Goal: Information Seeking & Learning: Learn about a topic

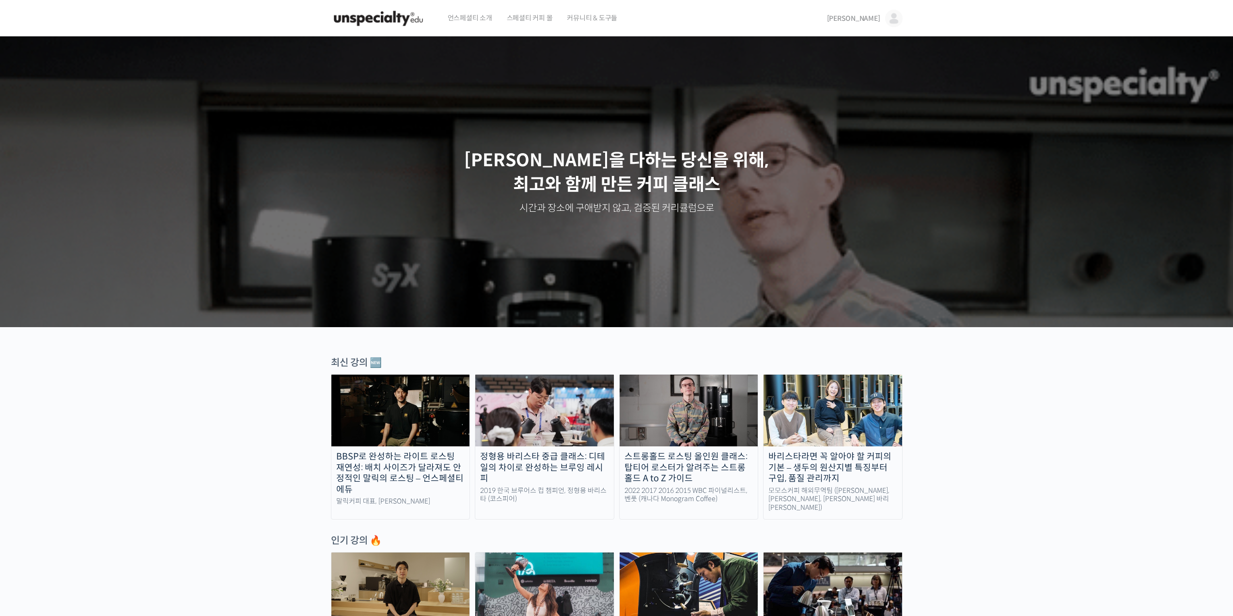
click at [520, 16] on span "스페셜티 커피 몰" at bounding box center [530, 18] width 46 height 37
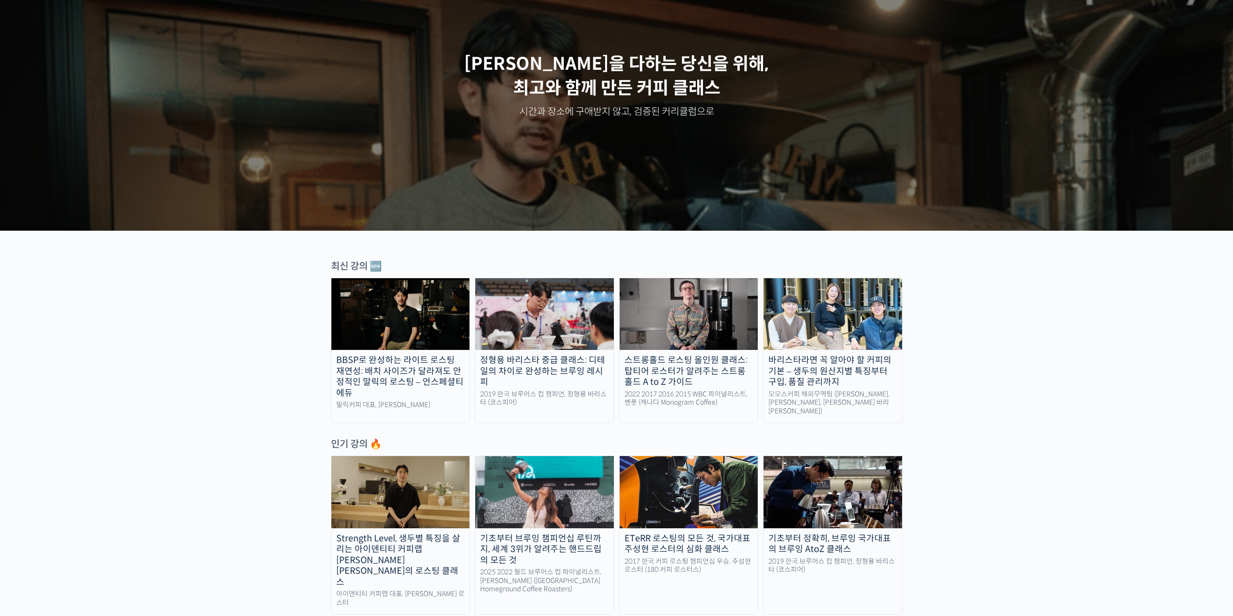
scroll to position [97, 0]
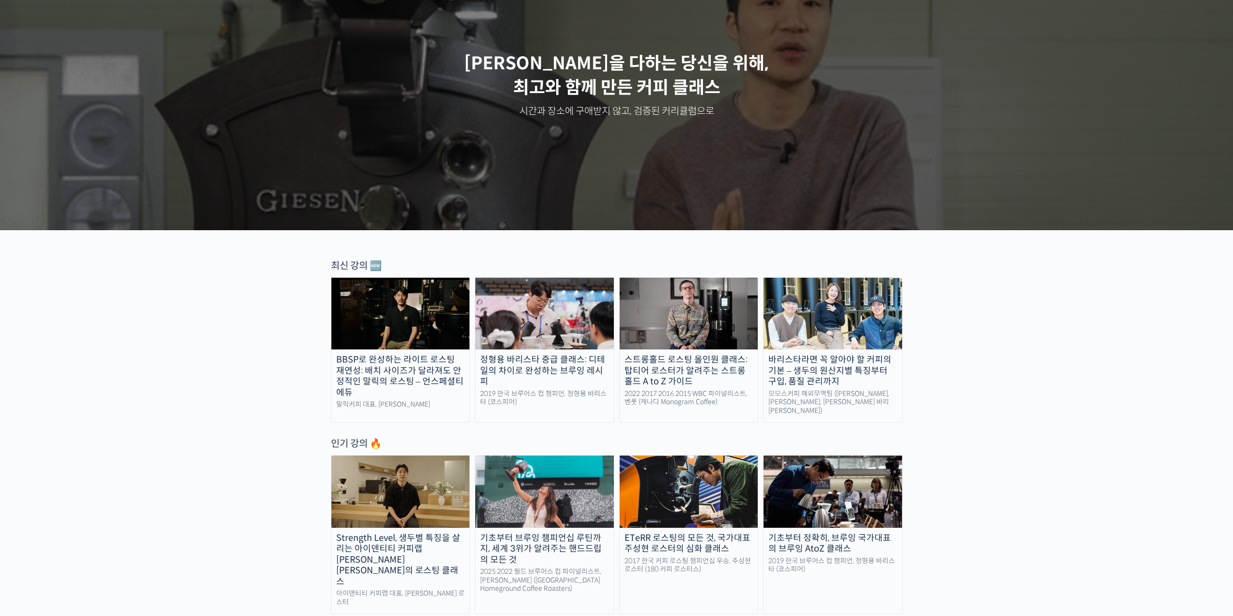
click at [565, 368] on div "정형용 바리스타 중급 클래스: 디테일의 차이로 완성하는 브루잉 레시피" at bounding box center [544, 370] width 139 height 33
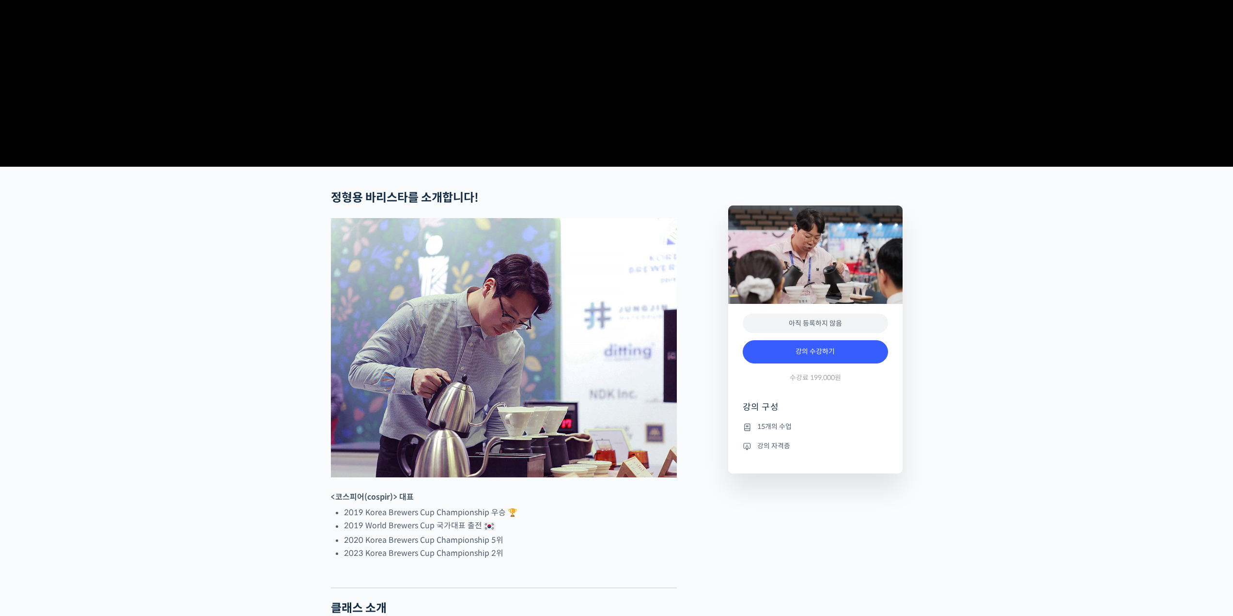
scroll to position [242, 0]
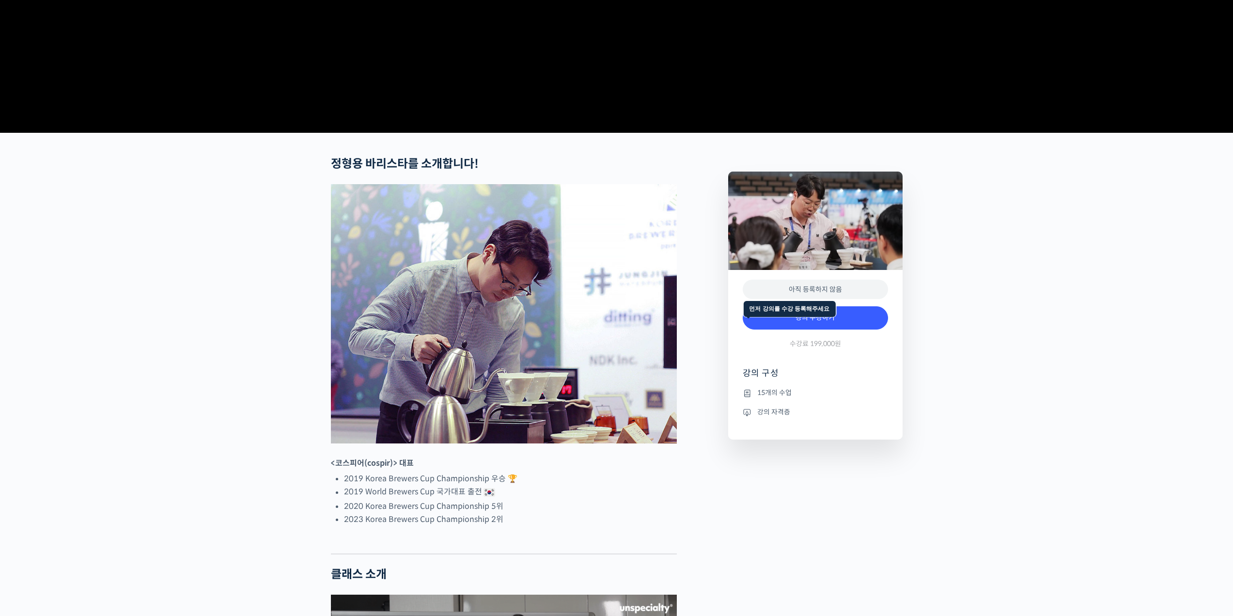
click at [814, 299] on div "아직 등록하지 않음" at bounding box center [815, 290] width 145 height 20
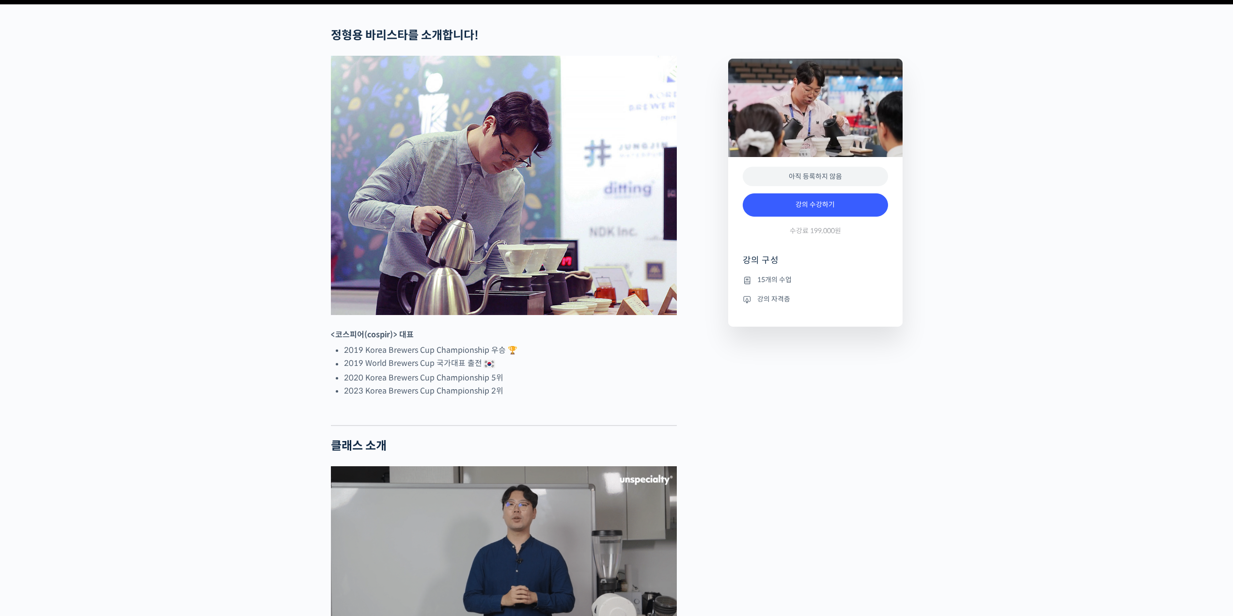
scroll to position [339, 0]
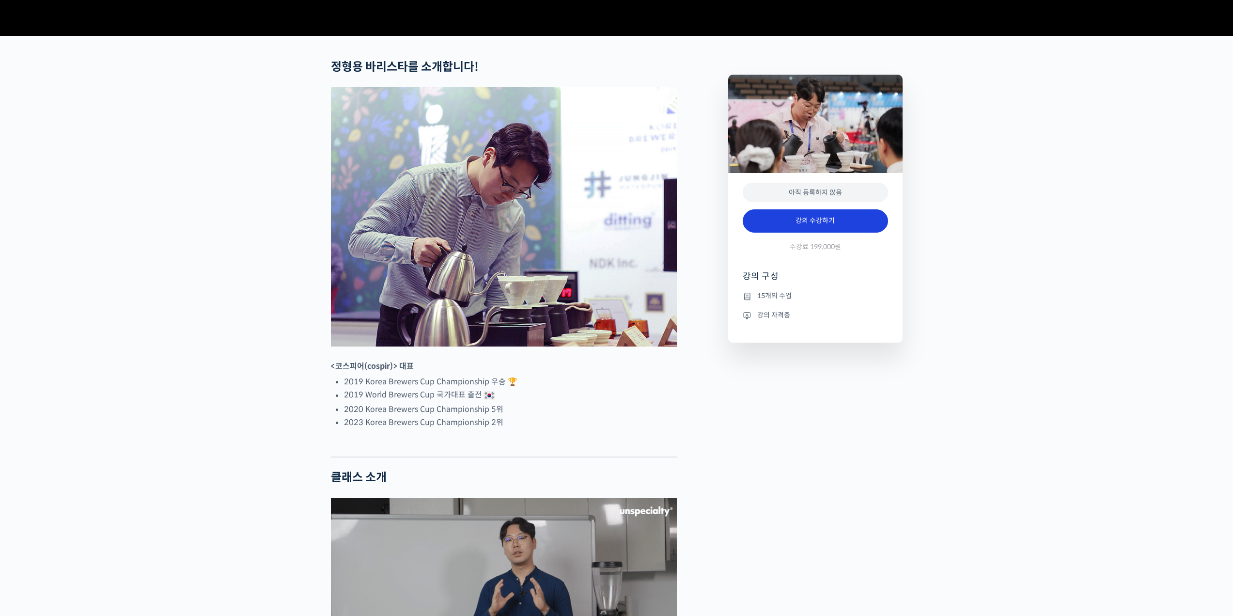
click at [828, 233] on link "강의 수강하기" at bounding box center [815, 220] width 145 height 23
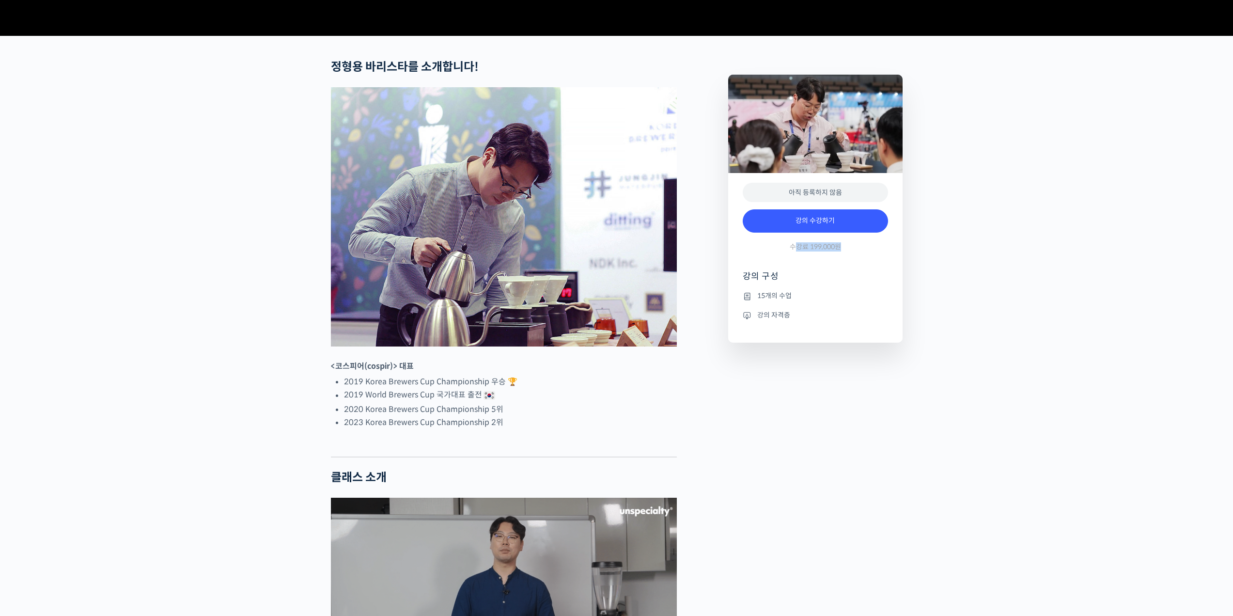
drag, startPoint x: 794, startPoint y: 283, endPoint x: 854, endPoint y: 285, distance: 59.6
click at [854, 261] on div "강의 수강하기 수강료 199,000원" at bounding box center [815, 232] width 145 height 56
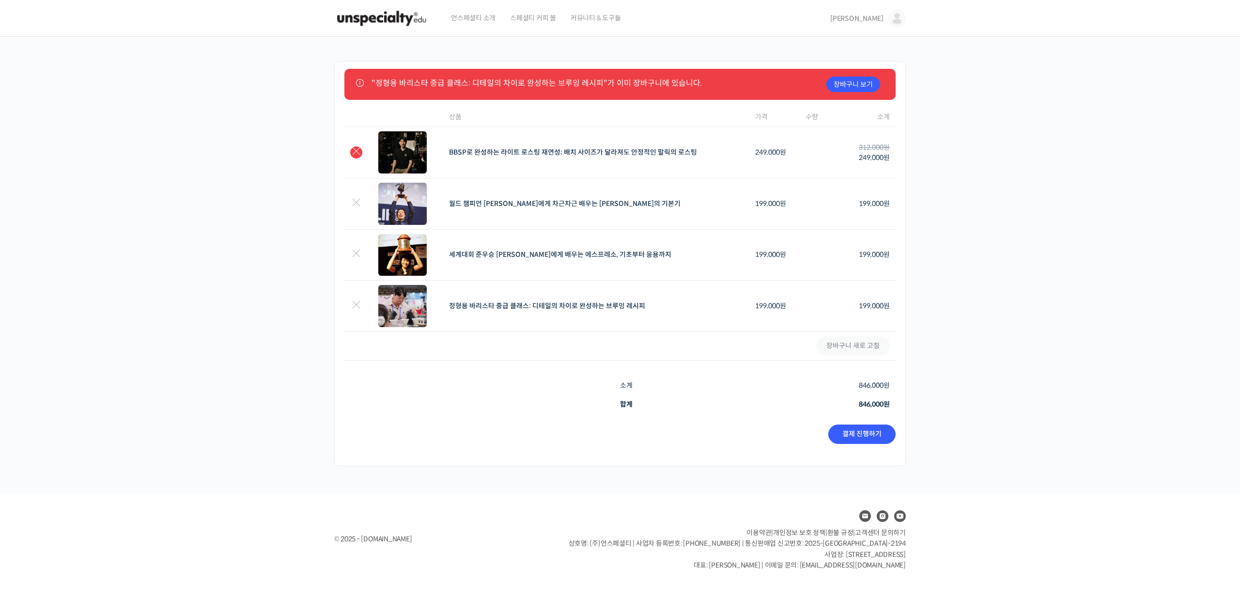
click at [355, 152] on link "×" at bounding box center [356, 152] width 12 height 12
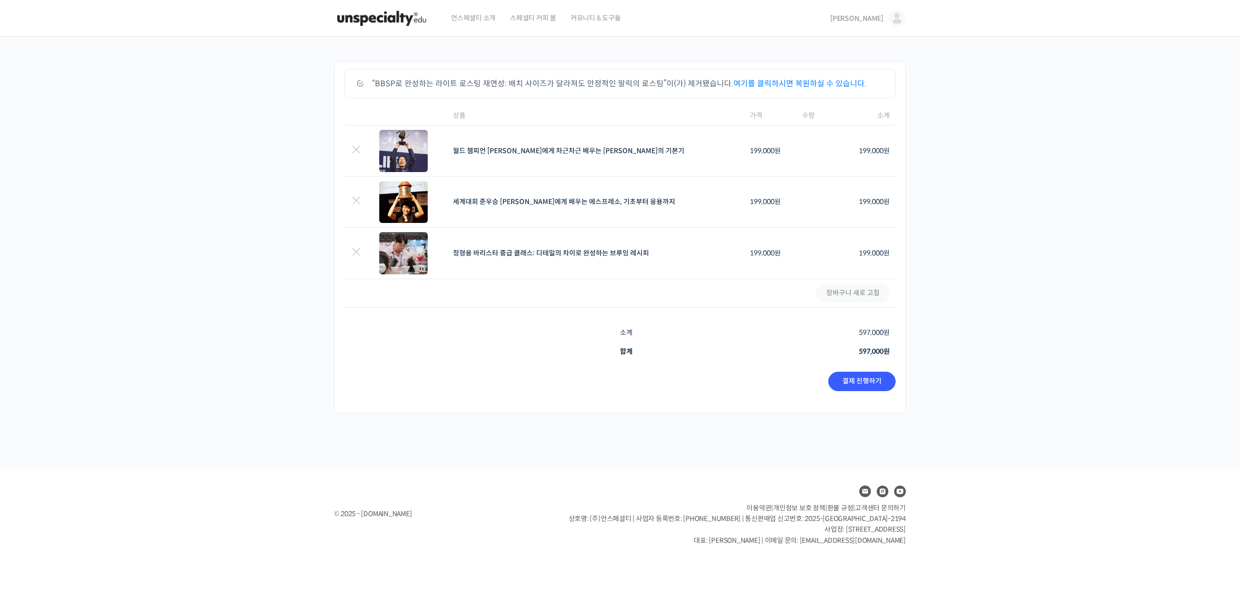
click at [355, 152] on link "×" at bounding box center [356, 151] width 12 height 12
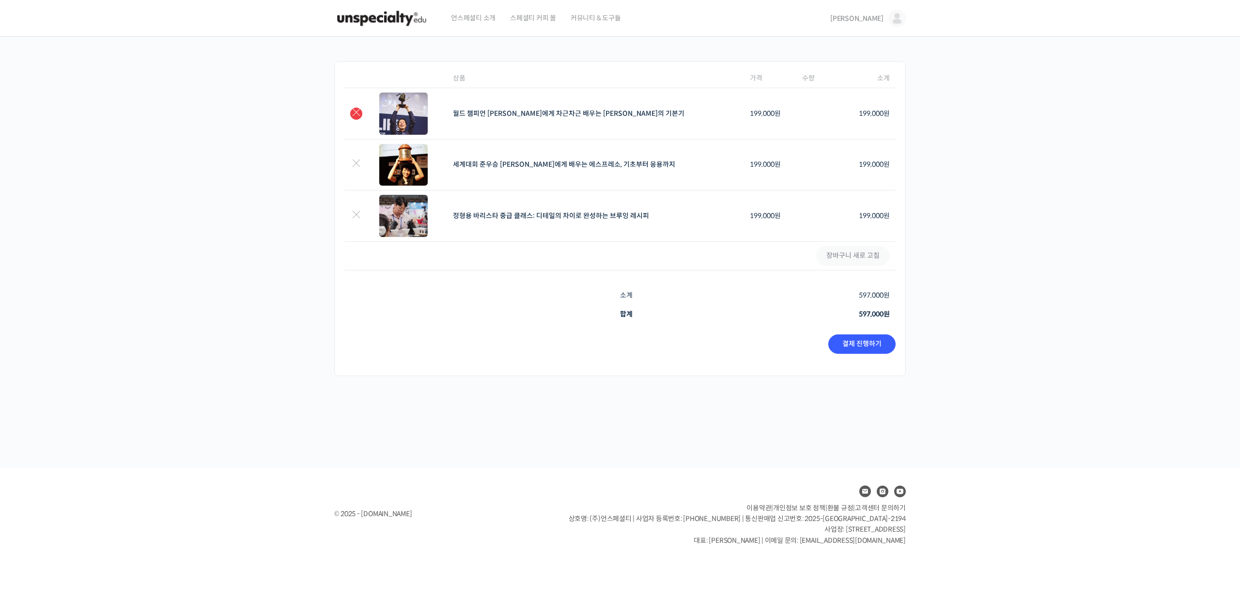
click at [356, 117] on link "×" at bounding box center [356, 114] width 12 height 12
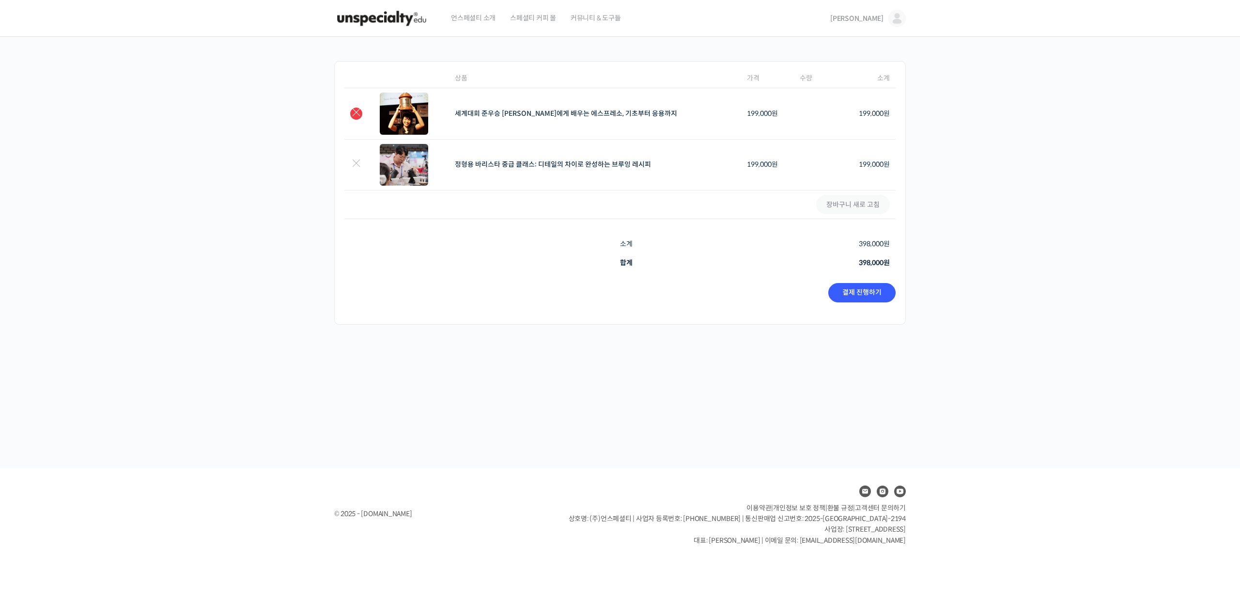
click at [354, 119] on link "×" at bounding box center [356, 114] width 12 height 12
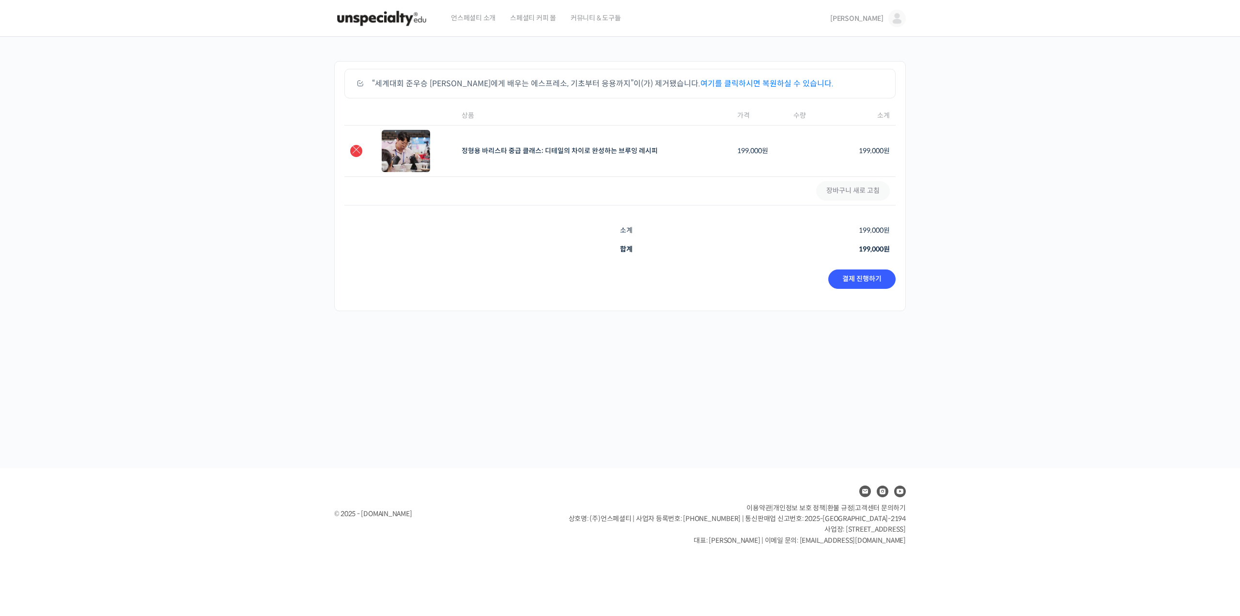
click at [355, 153] on link "×" at bounding box center [356, 151] width 12 height 12
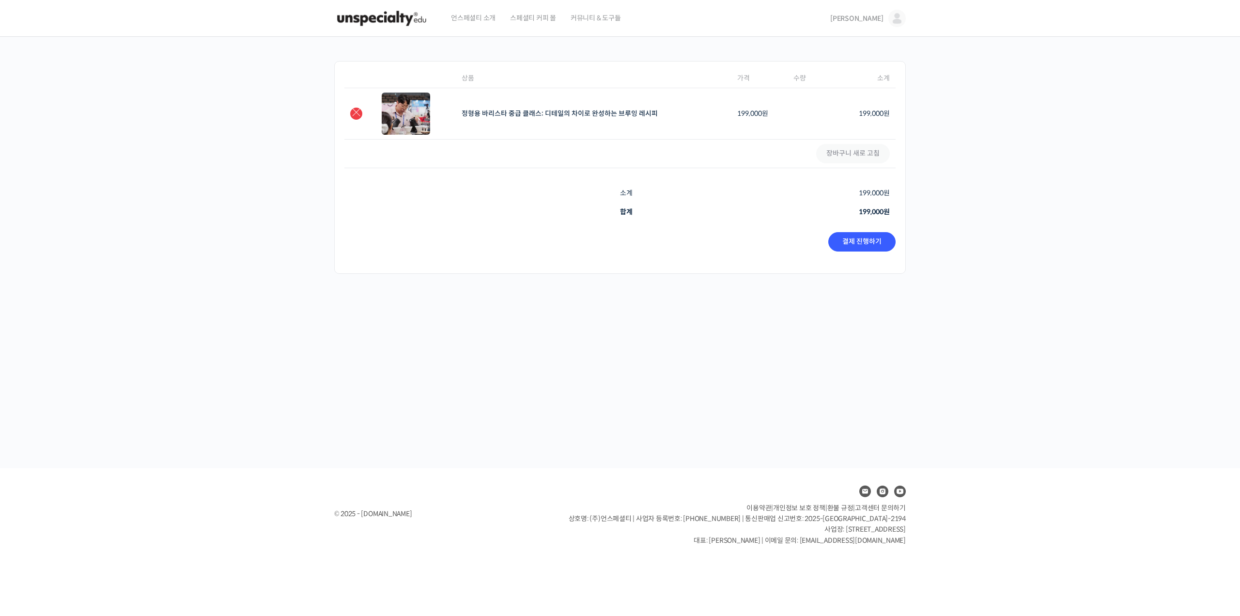
click at [350, 112] on link "×" at bounding box center [356, 114] width 12 height 12
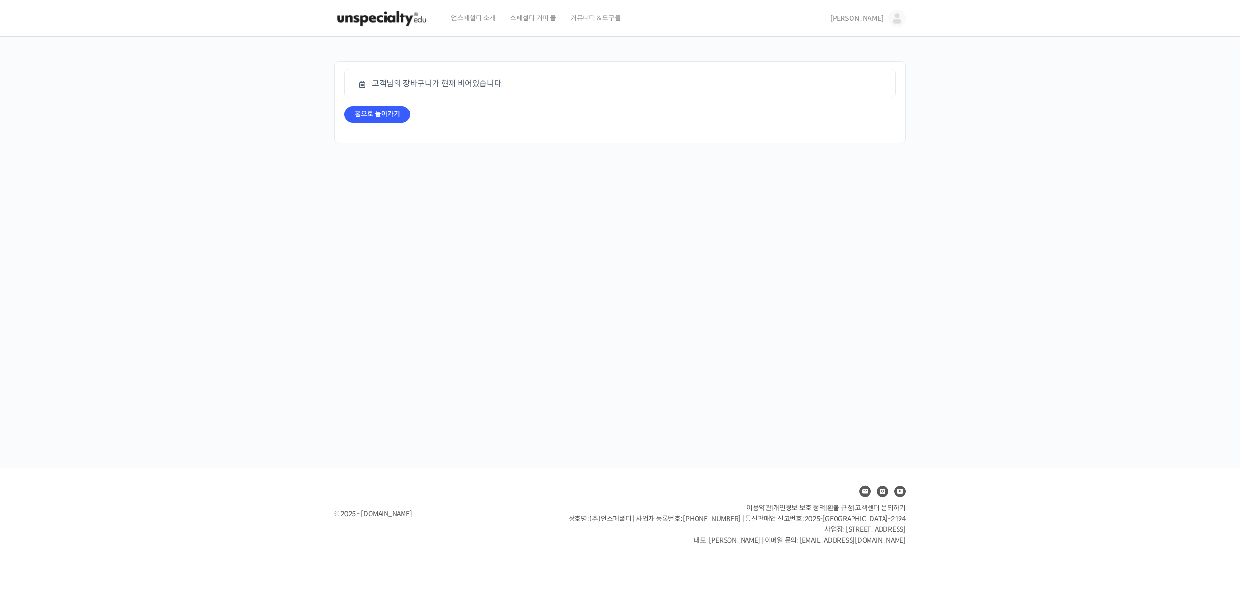
click at [899, 19] on img at bounding box center [896, 18] width 17 height 17
click at [847, 91] on span "나의 자격증" at bounding box center [834, 95] width 30 height 8
click at [357, 204] on link "나의 강의" at bounding box center [355, 201] width 42 height 15
click at [352, 176] on span "21" at bounding box center [357, 176] width 13 height 11
click at [900, 20] on img at bounding box center [896, 18] width 17 height 17
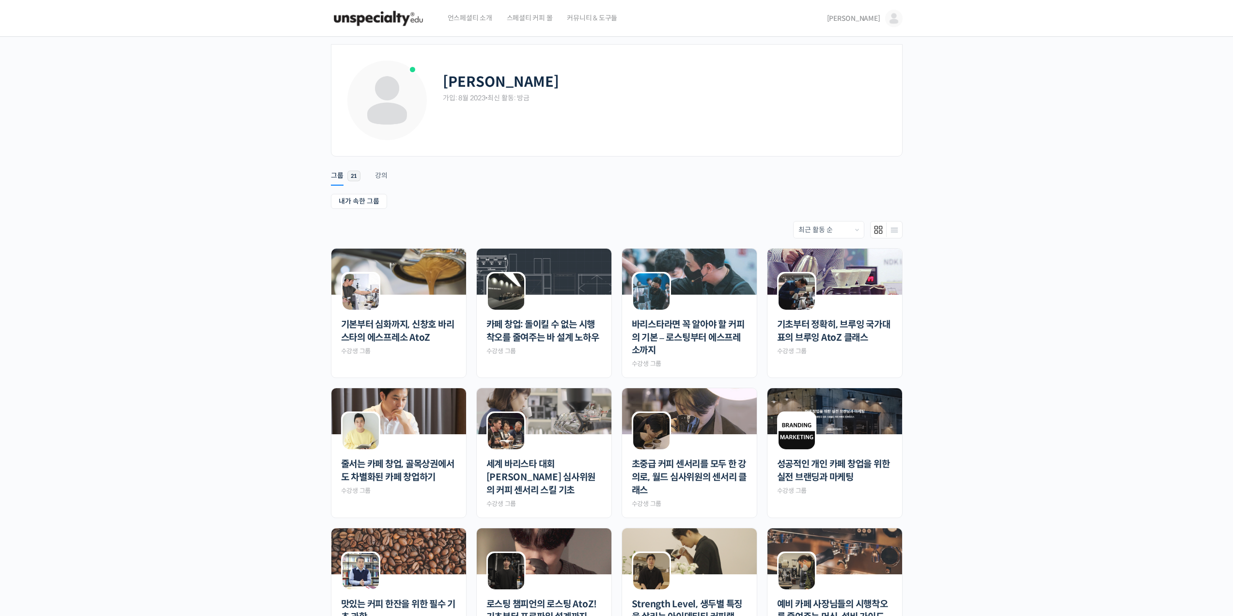
click at [897, 15] on img at bounding box center [893, 18] width 17 height 17
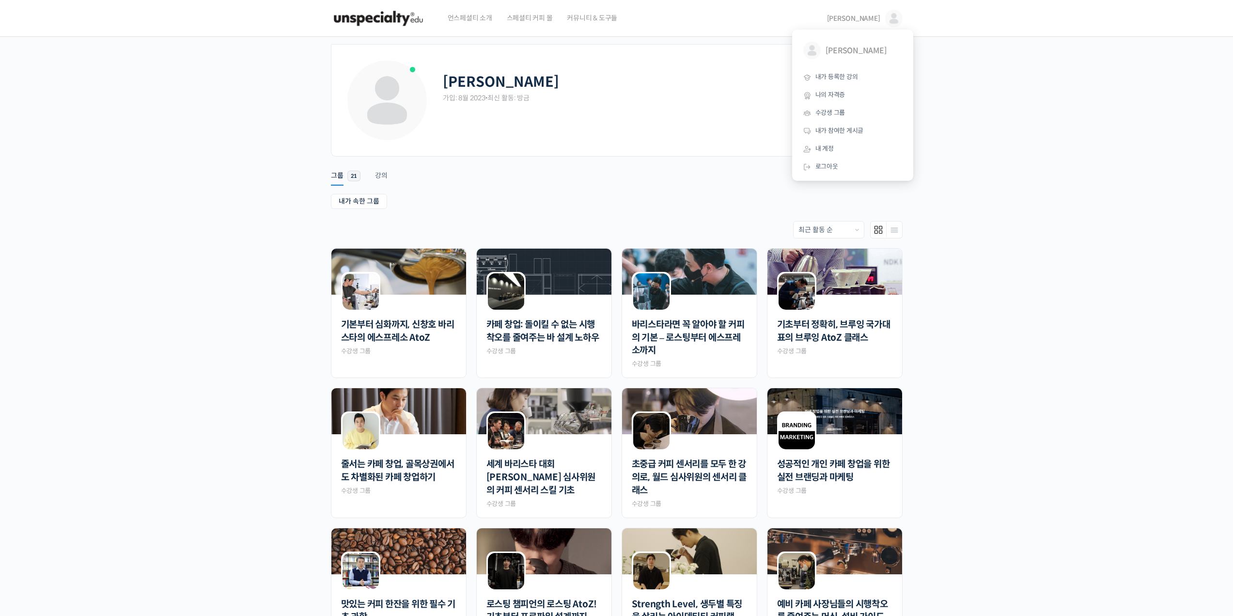
click at [1033, 127] on div "김형준 가입: 8월 2023 • 최신 활동: 방금 Remove Connection Are you sure you want to remove f…" at bounding box center [616, 549] width 1233 height 1024
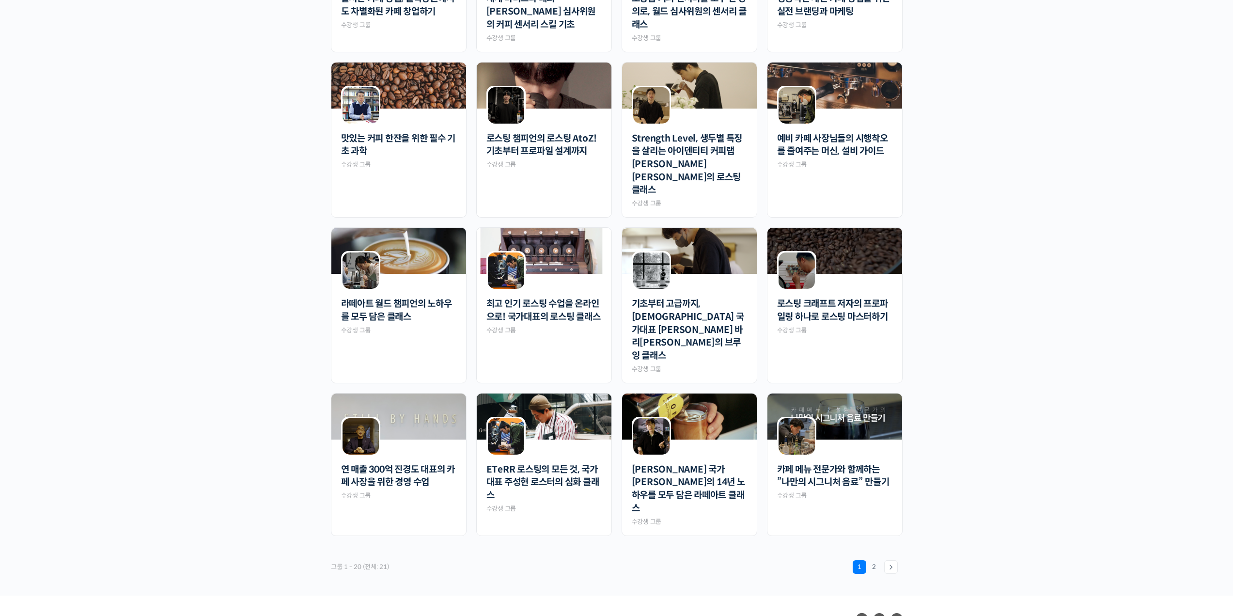
scroll to position [472, 0]
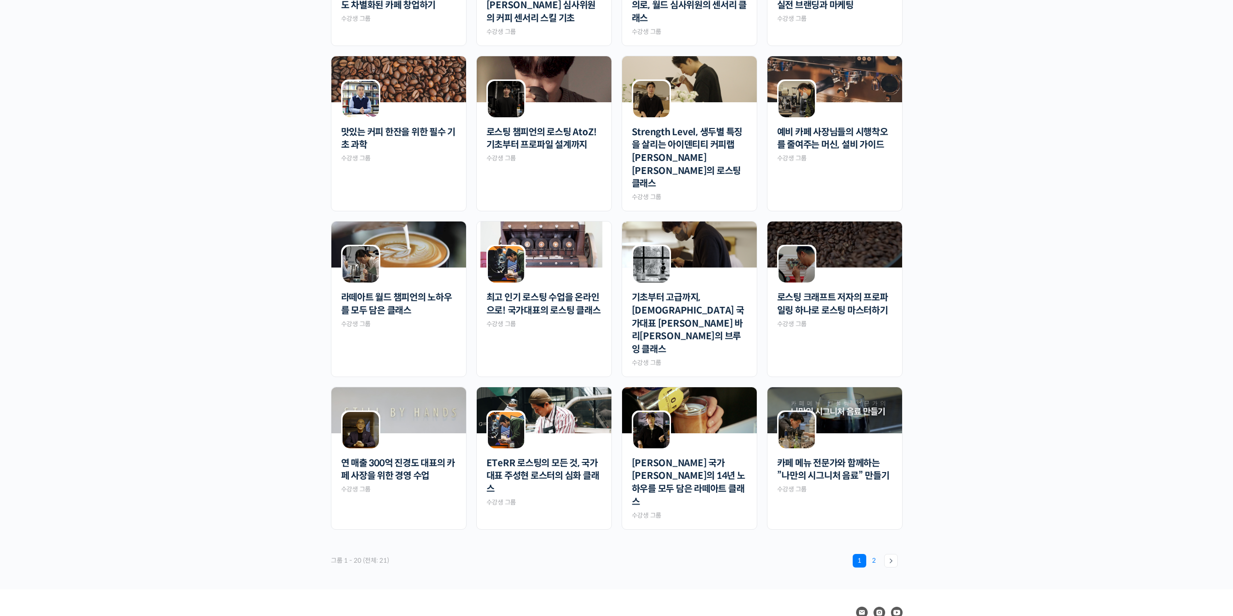
click at [874, 554] on link "2" at bounding box center [874, 561] width 14 height 14
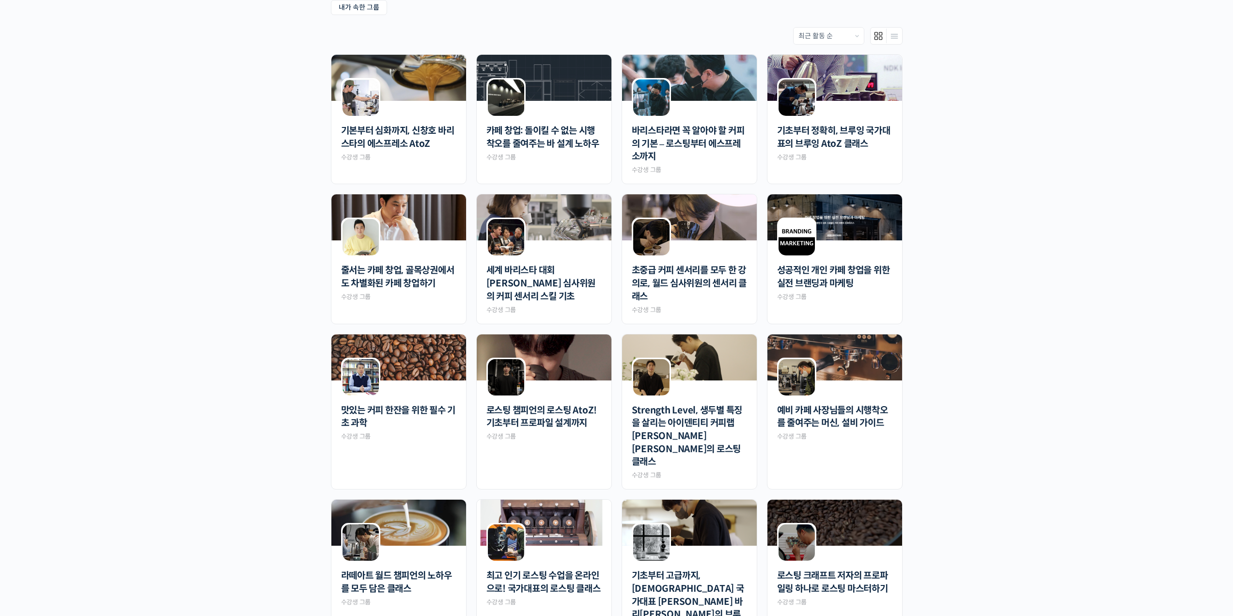
scroll to position [0, 0]
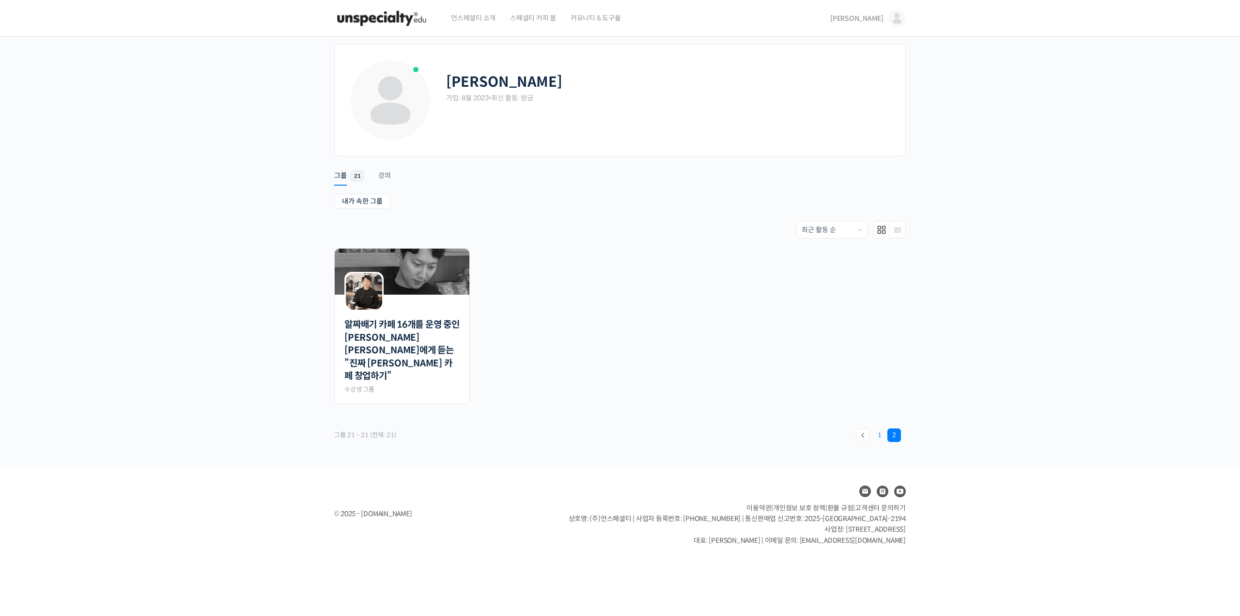
click at [883, 428] on link "1" at bounding box center [880, 435] width 14 height 14
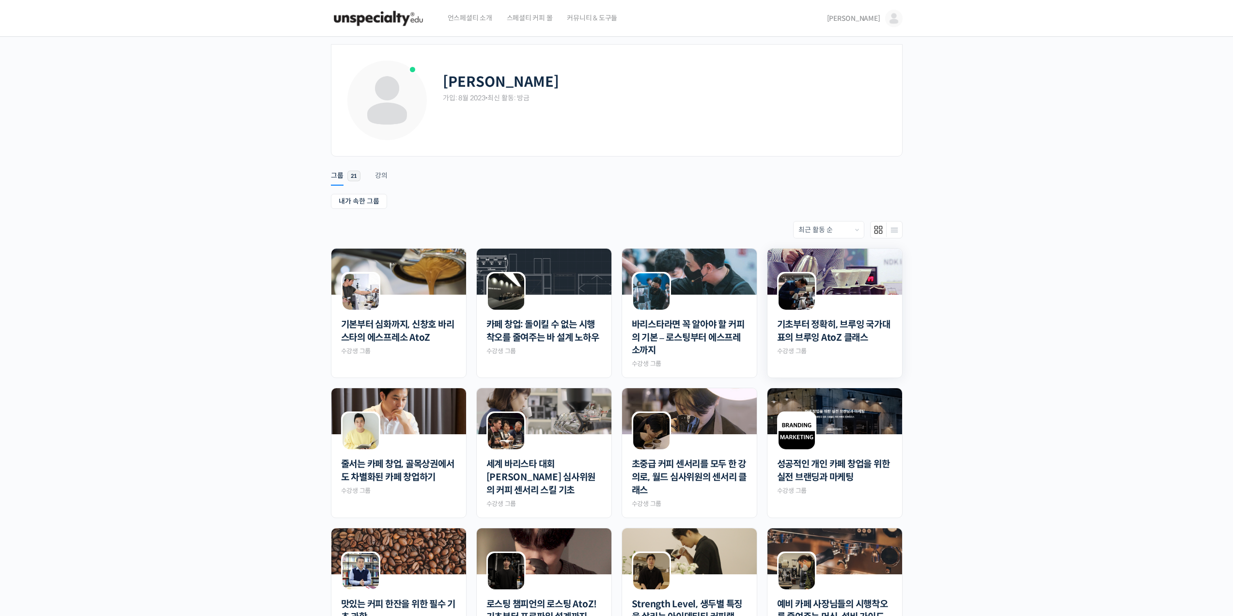
click at [846, 290] on img at bounding box center [834, 272] width 135 height 46
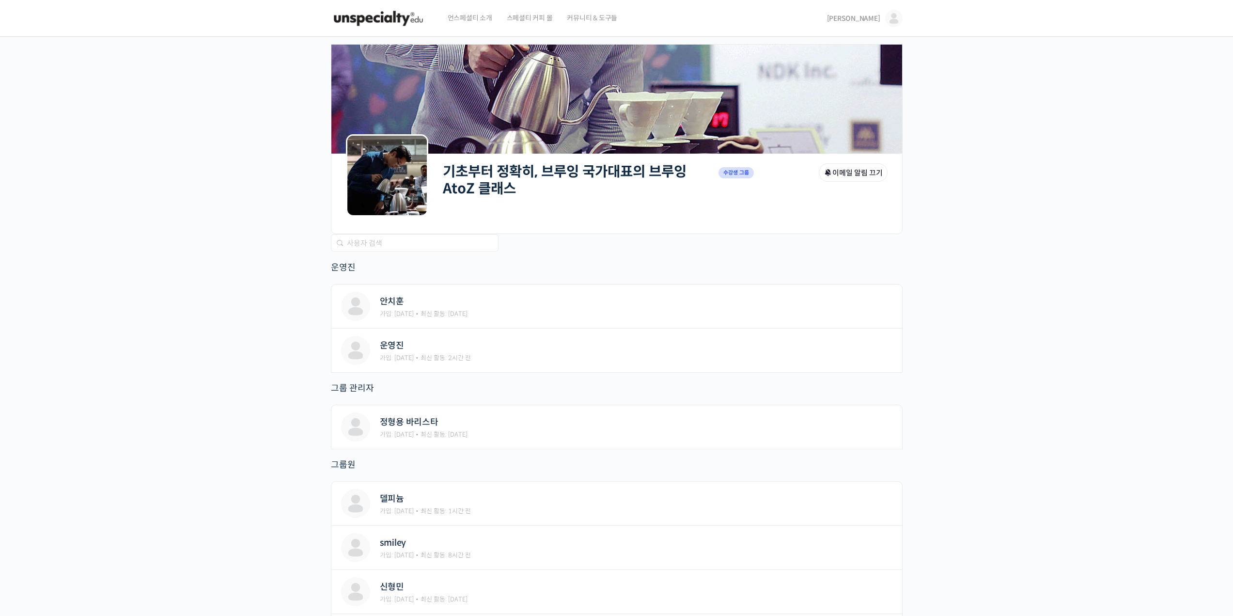
click at [895, 18] on img at bounding box center [893, 18] width 17 height 17
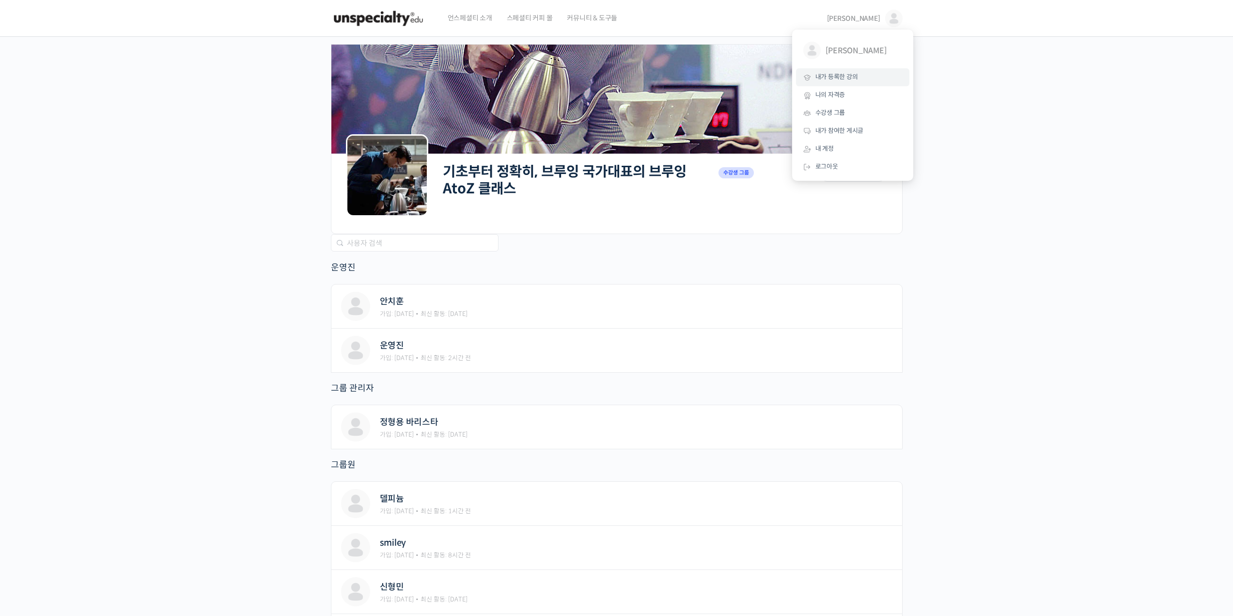
click at [863, 76] on link "내가 등록한 강의" at bounding box center [852, 77] width 113 height 18
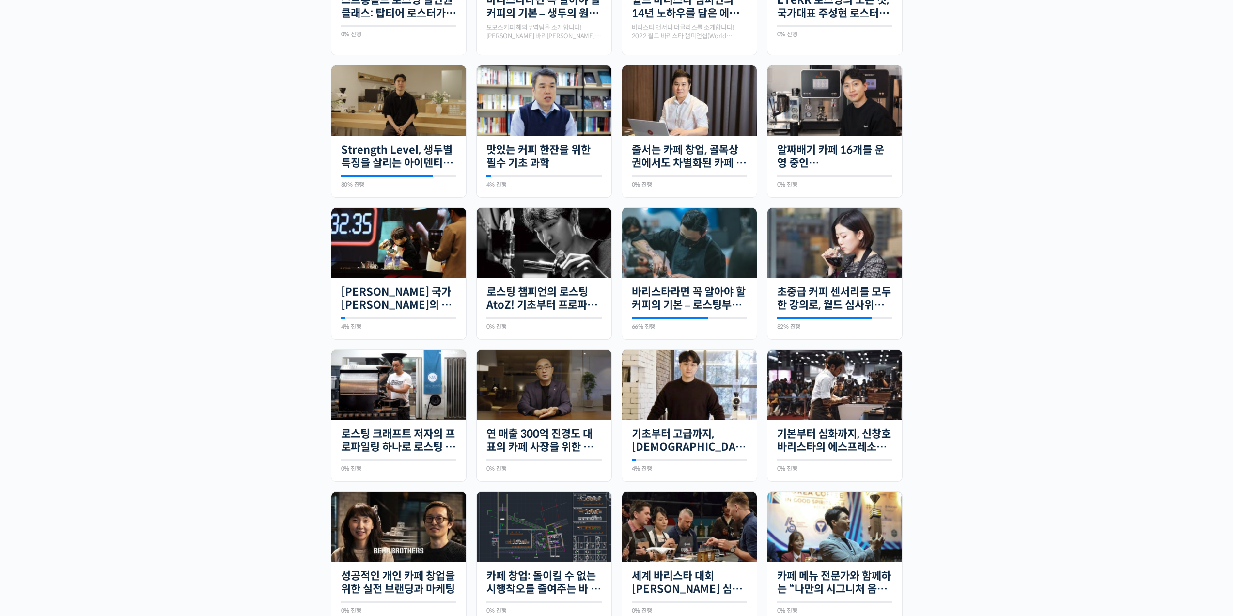
scroll to position [339, 0]
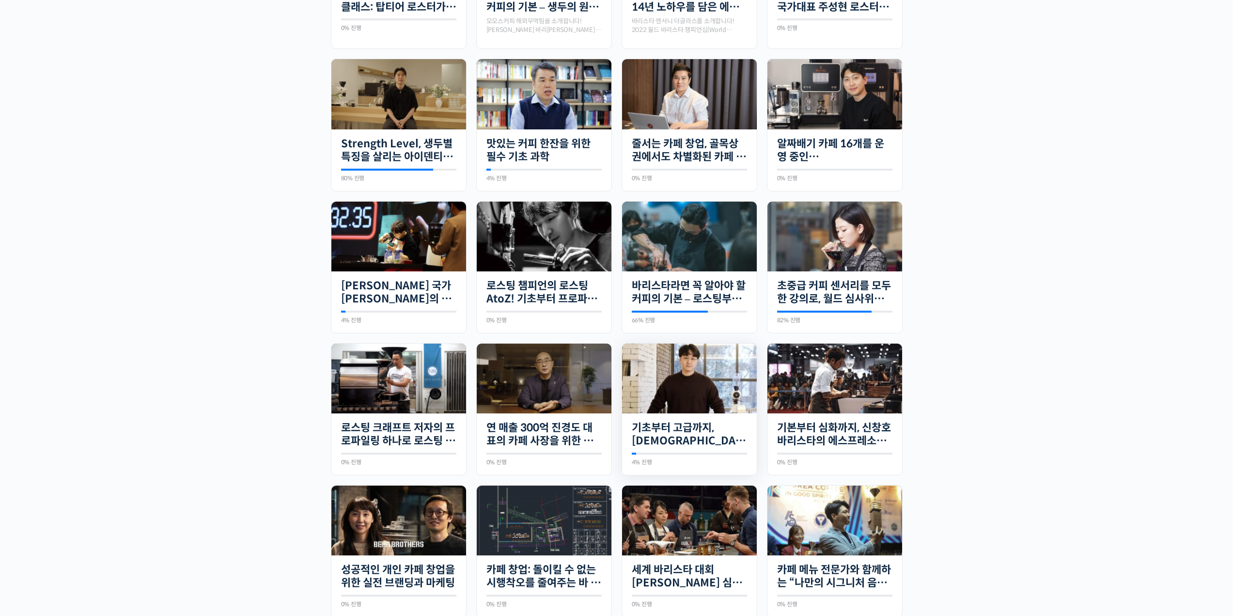
click at [700, 370] on img at bounding box center [689, 378] width 135 height 70
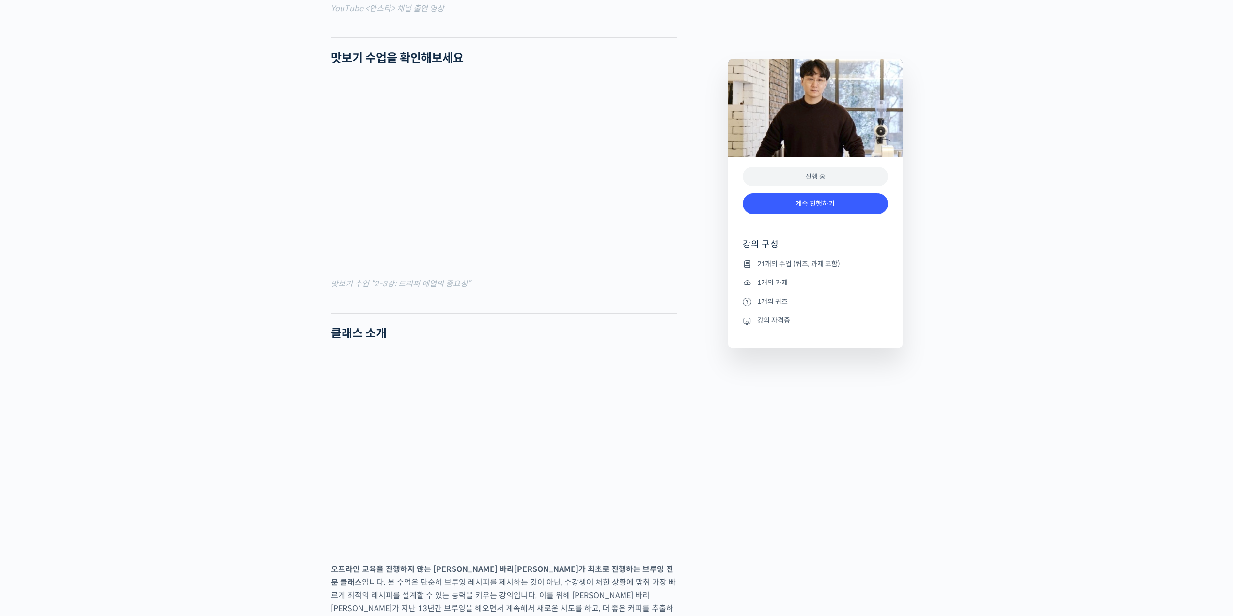
scroll to position [969, 0]
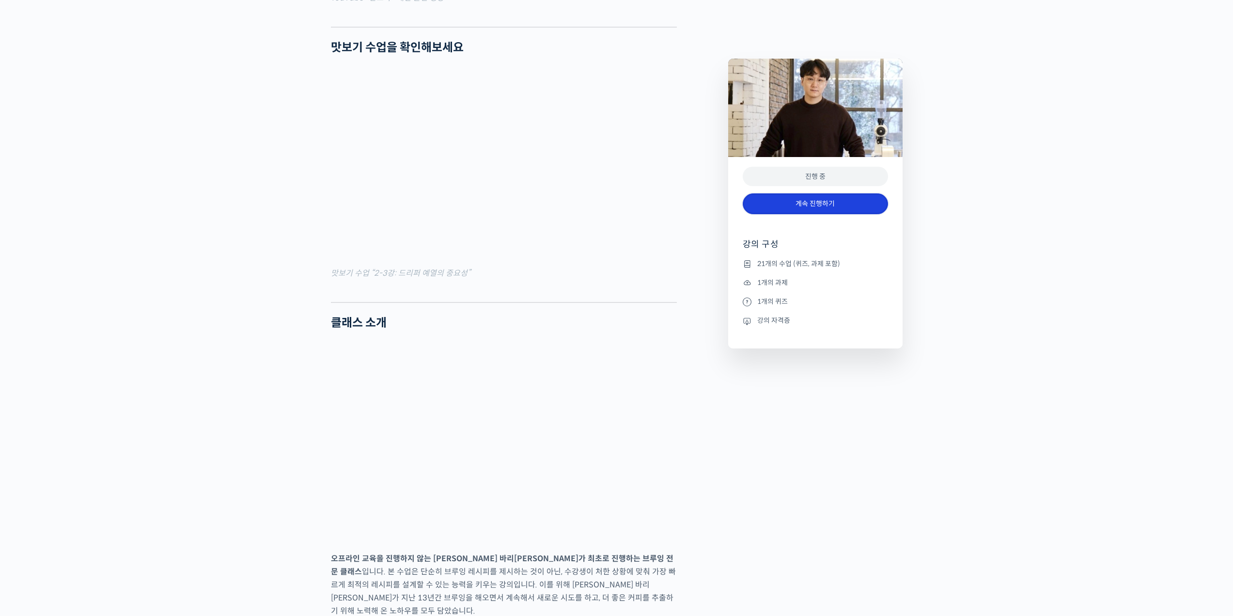
click at [836, 200] on link "계속 진행하기" at bounding box center [815, 203] width 145 height 21
